Goal: Task Accomplishment & Management: Check status

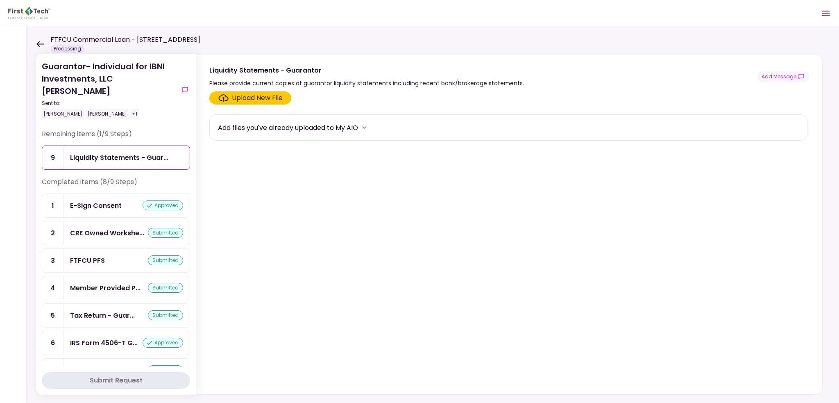
click at [41, 43] on icon at bounding box center [39, 44] width 7 height 6
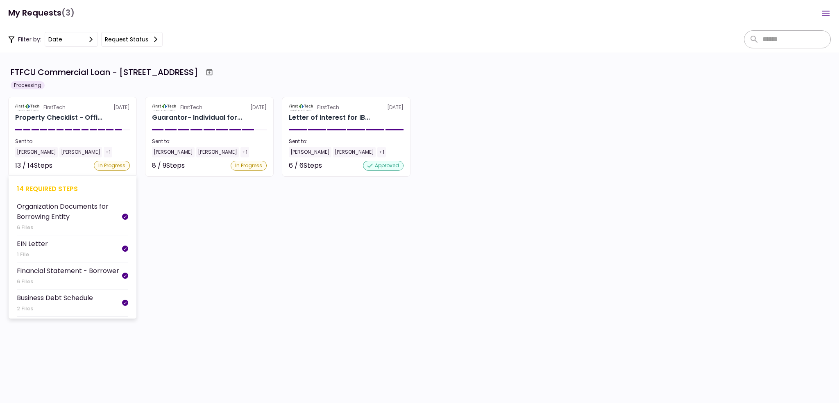
click at [106, 109] on div "FirstTech [DATE]" at bounding box center [72, 107] width 115 height 7
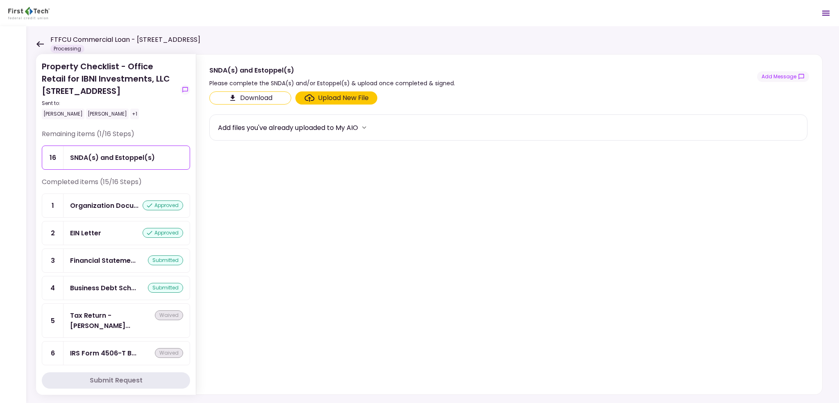
click at [103, 196] on div "Organization Docu... approved" at bounding box center [126, 205] width 126 height 23
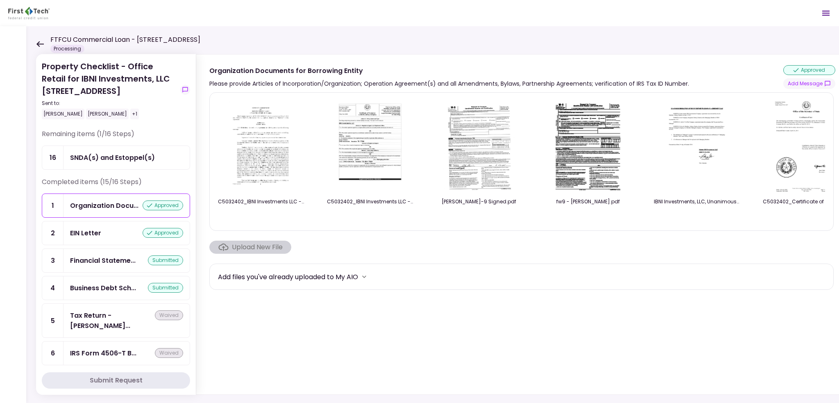
click at [94, 234] on div "EIN Letter" at bounding box center [85, 233] width 31 height 10
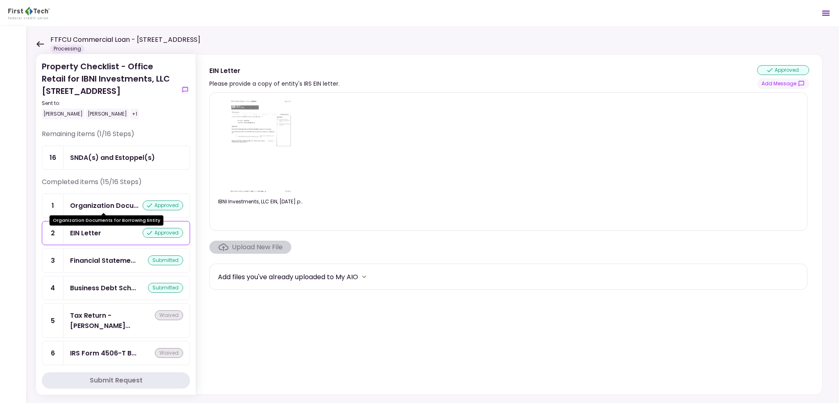
click at [110, 205] on div "Organization Docu..." at bounding box center [104, 205] width 68 height 10
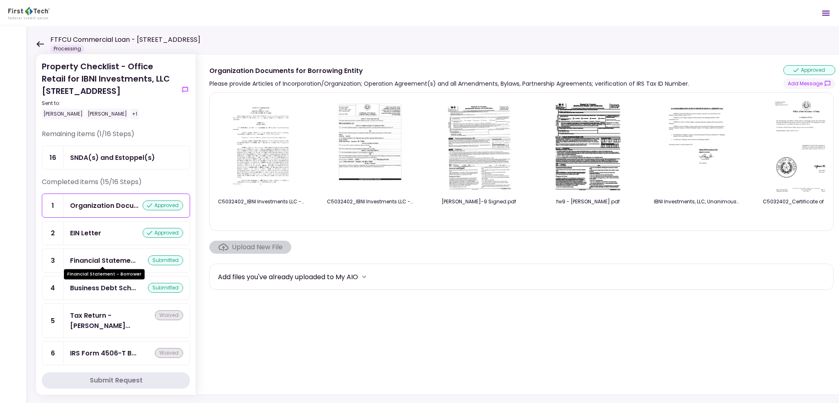
click at [116, 266] on div "Financial Statement - Borrower" at bounding box center [104, 271] width 81 height 16
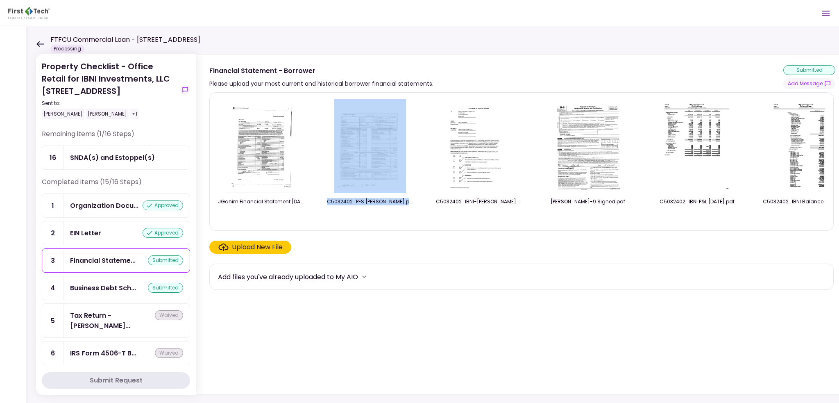
drag, startPoint x: 291, startPoint y: 222, endPoint x: 342, endPoint y: 223, distance: 51.2
click at [342, 223] on div "JGanim Financial Statement [DATE].pdf C5032402_PFS [PERSON_NAME].pdf C5032402_I…" at bounding box center [521, 161] width 607 height 125
